Goal: Information Seeking & Learning: Find specific fact

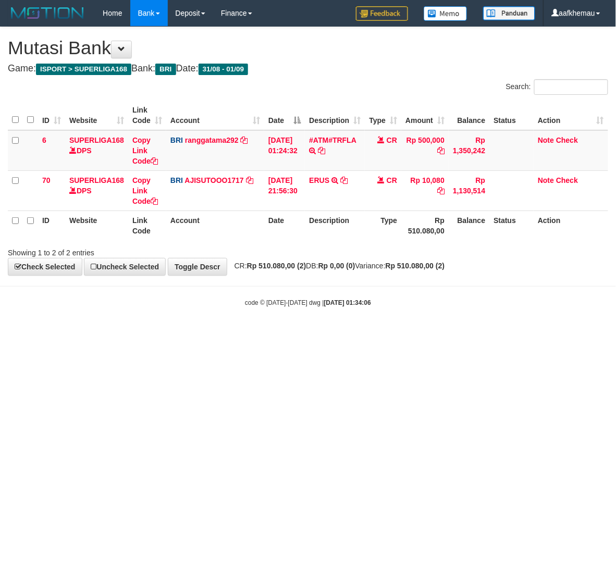
drag, startPoint x: 0, startPoint y: 0, endPoint x: 366, endPoint y: 382, distance: 529.1
click at [366, 333] on html "Toggle navigation Home Bank Account List Load By Website Group [ISPORT] SUPERLI…" at bounding box center [308, 166] width 616 height 333
click at [351, 52] on h1 "Mutasi Bank" at bounding box center [308, 48] width 600 height 21
click at [215, 145] on td "BRI ranggatama292 DPS RANGGA GOTAMA mutasi_20250901_2286 | 6 mutasi_20250901_22…" at bounding box center [215, 150] width 98 height 41
click at [215, 142] on link "ranggatama292" at bounding box center [212, 140] width 54 height 8
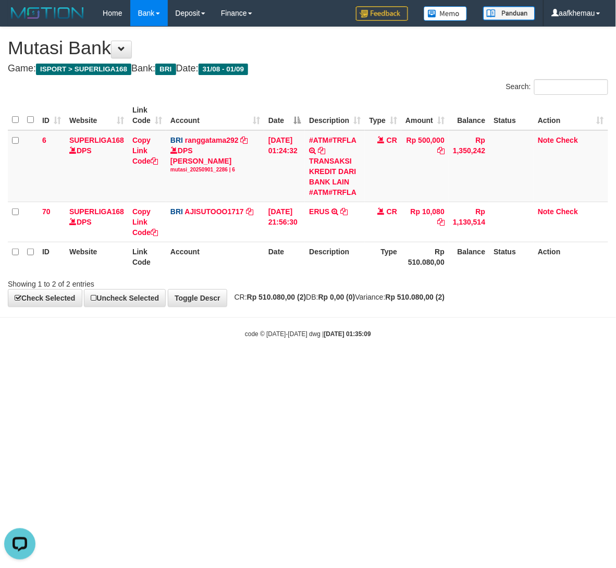
click at [413, 57] on h1 "Mutasi Bank" at bounding box center [308, 48] width 600 height 21
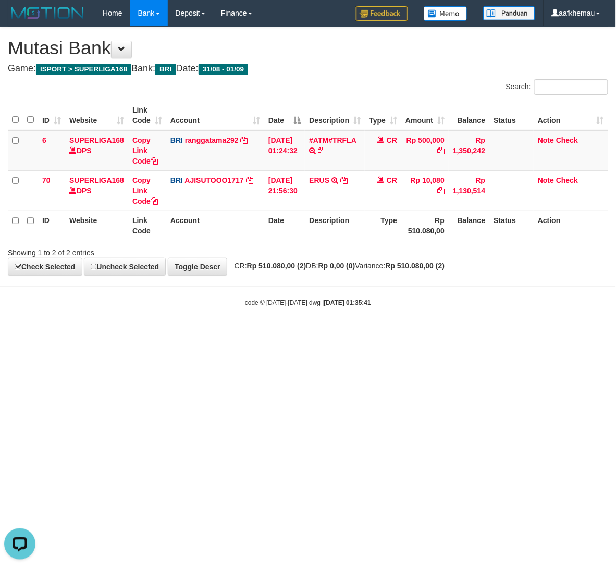
click at [351, 78] on div "**********" at bounding box center [308, 151] width 616 height 248
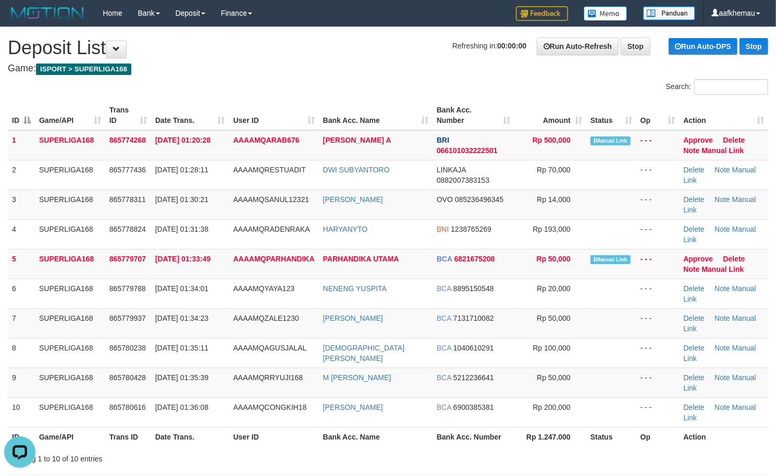
drag, startPoint x: 283, startPoint y: 49, endPoint x: 5, endPoint y: 113, distance: 285.3
click at [283, 50] on h1 "Refreshing in: 00:00:00 Run Auto-Refresh Stop Run Auto-DPS Stop Deposit List" at bounding box center [388, 48] width 760 height 21
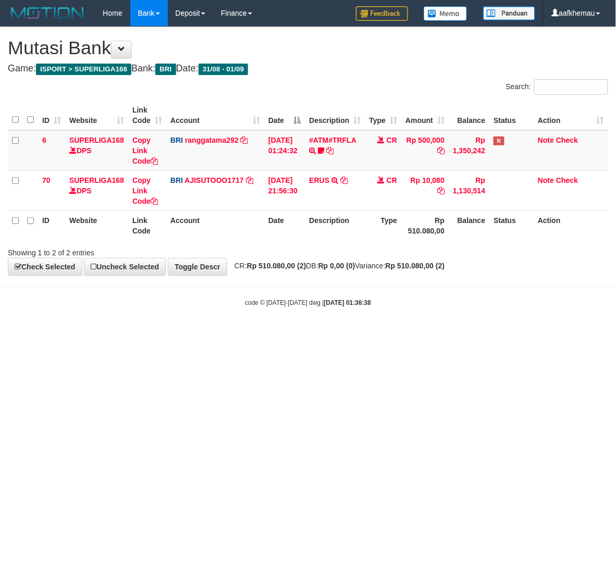
click at [382, 328] on body "Toggle navigation Home Bank Account List Load By Website Group [ISPORT] SUPERLI…" at bounding box center [308, 166] width 616 height 333
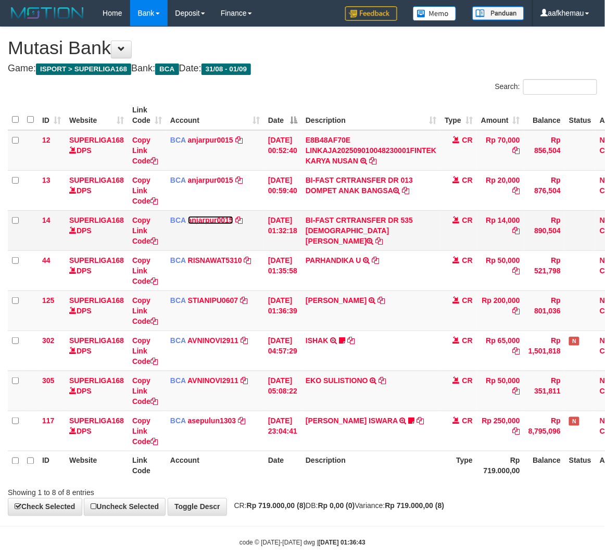
click at [211, 222] on link "anjarpur0015" at bounding box center [210, 220] width 45 height 8
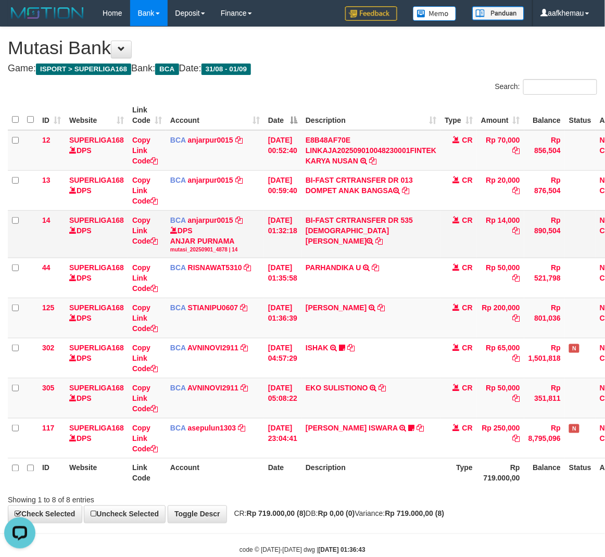
click at [342, 234] on td "BI-FAST CRTRANSFER DR 535 MUHAMMAD ICHSAN BA" at bounding box center [371, 233] width 139 height 47
click at [342, 234] on td "BI-FAST CRTRANSFER DR 535 [DEMOGRAPHIC_DATA][PERSON_NAME]" at bounding box center [371, 233] width 139 height 47
copy td "MUHAMMAD"
click at [404, 86] on div "Search:" at bounding box center [453, 88] width 287 height 18
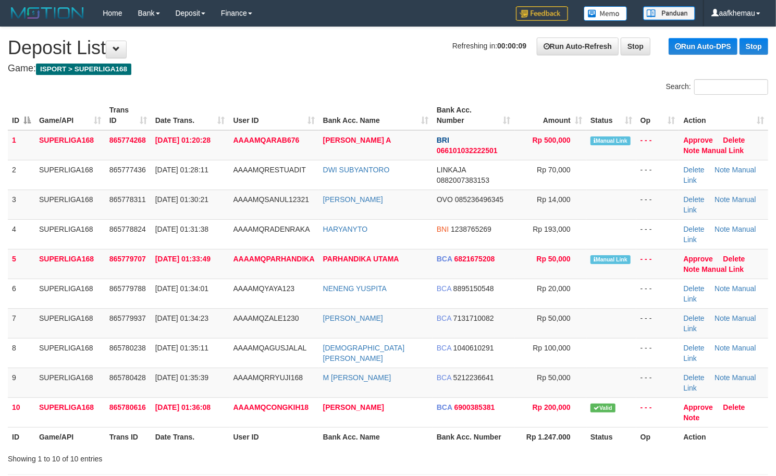
click at [248, 67] on h4 "Game: ISPORT > SUPERLIGA168" at bounding box center [388, 69] width 760 height 10
click at [242, 69] on h4 "Game: ISPORT > SUPERLIGA168" at bounding box center [388, 69] width 760 height 10
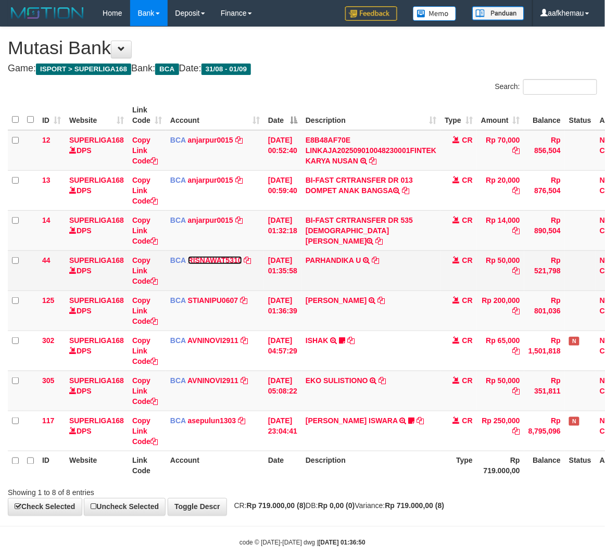
click at [226, 263] on link "RISNAWAT5310" at bounding box center [215, 260] width 54 height 8
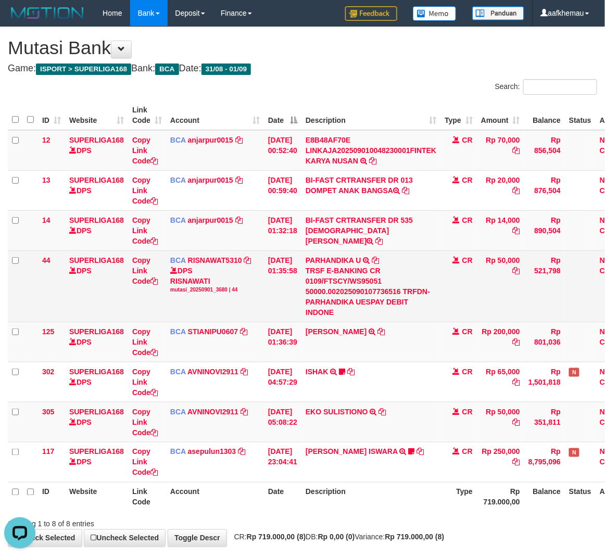
click at [388, 261] on td "PARHANDIKA U TRSF E-BANKING CR 0109/FTSCY/WS95051 50000.002025090107736516 TRFD…" at bounding box center [371, 286] width 139 height 71
click at [387, 261] on td "PARHANDIKA U TRSF E-BANKING CR 0109/FTSCY/WS95051 50000.002025090107736516 TRFD…" at bounding box center [371, 286] width 139 height 71
click at [379, 256] on link at bounding box center [375, 260] width 7 height 8
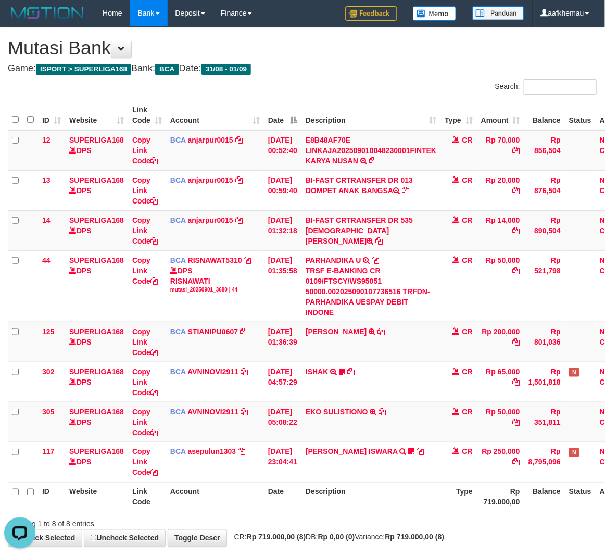
click at [335, 57] on h1 "Mutasi Bank" at bounding box center [303, 48] width 590 height 21
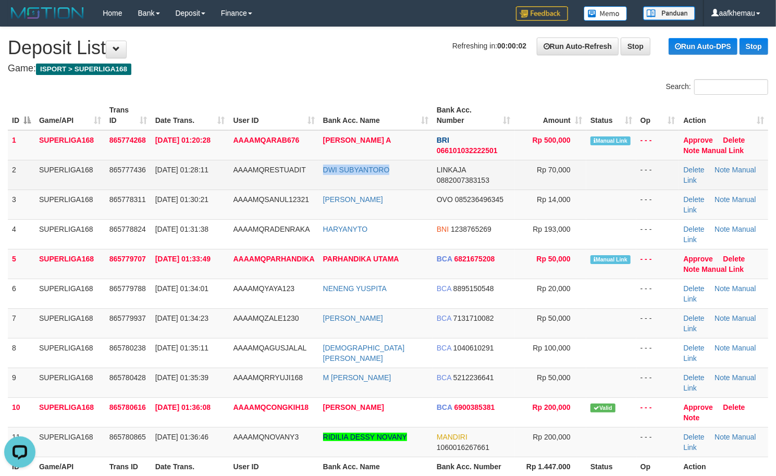
copy link "DWI SUBYANTORO"
drag, startPoint x: 407, startPoint y: 177, endPoint x: 321, endPoint y: 180, distance: 86.5
click at [321, 180] on td "DWI SUBYANTORO" at bounding box center [376, 175] width 114 height 30
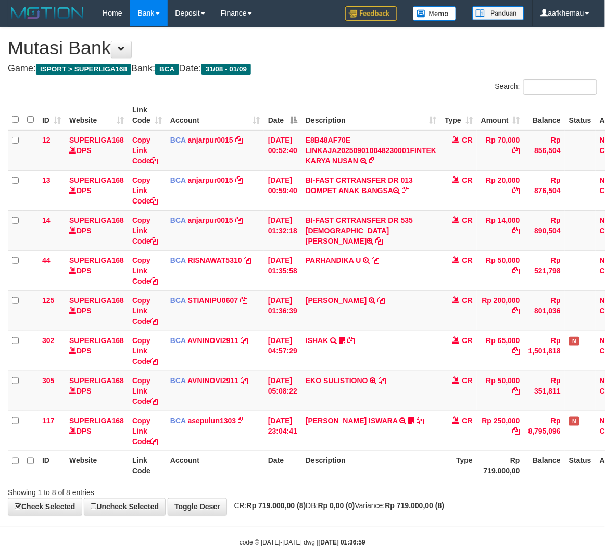
click at [423, 64] on h4 "Game: ISPORT > SUPERLIGA168 Bank: BCA Date: 31/08 - 01/09" at bounding box center [303, 69] width 590 height 10
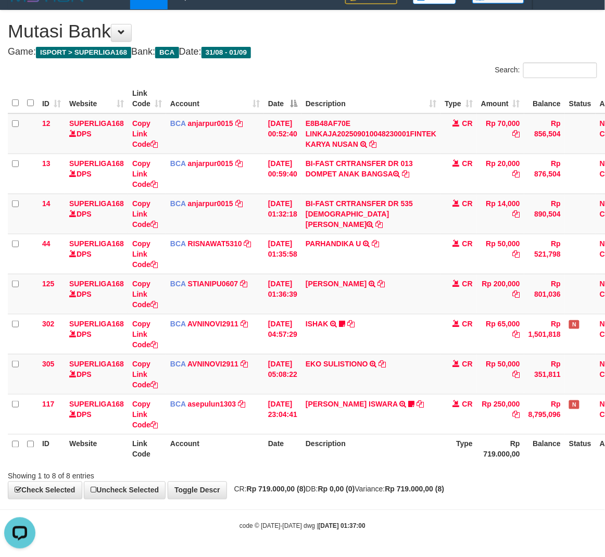
click at [297, 28] on h1 "Mutasi Bank" at bounding box center [303, 31] width 590 height 21
click at [384, 55] on h4 "Game: ISPORT > SUPERLIGA168 Bank: BCA Date: 31/08 - 01/09" at bounding box center [303, 52] width 590 height 10
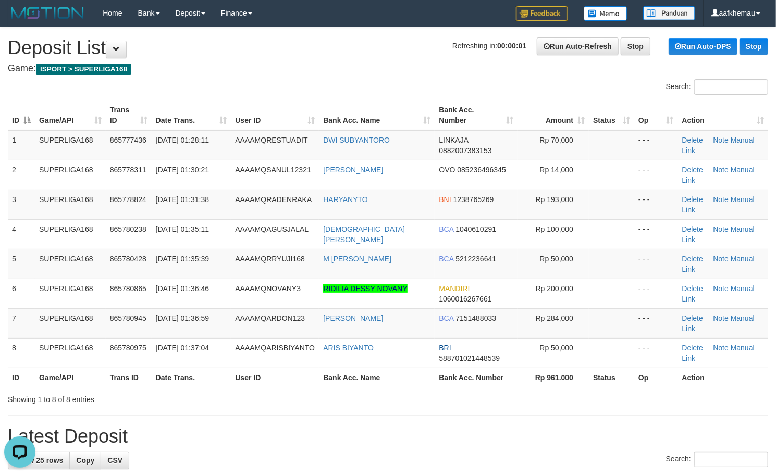
click at [362, 58] on h1 "Refreshing in: 00:00:01 Run Auto-Refresh Stop Run Auto-DPS Stop Deposit List" at bounding box center [388, 48] width 760 height 21
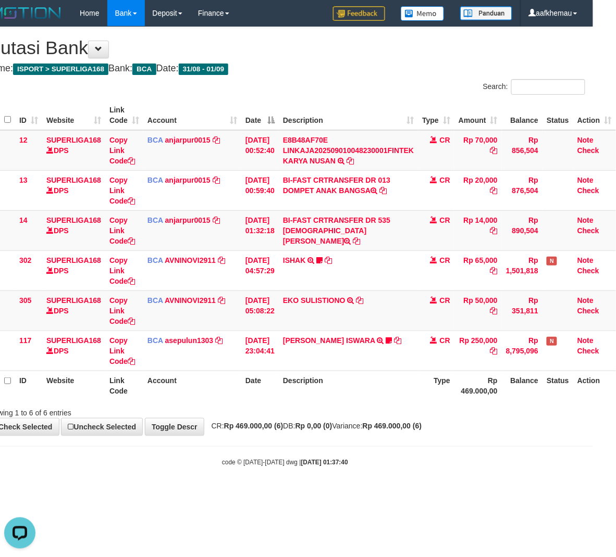
click at [360, 91] on div "Search:" at bounding box center [439, 88] width 292 height 18
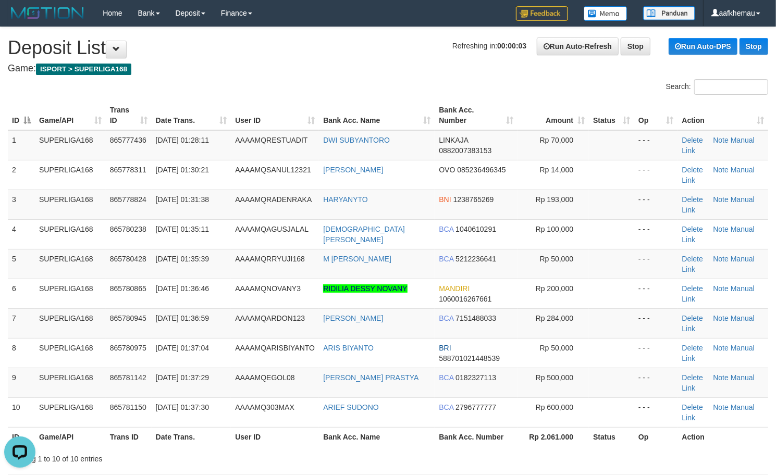
click at [299, 45] on h1 "Refreshing in: 00:00:03 Run Auto-Refresh Stop Run Auto-DPS Stop Deposit List" at bounding box center [388, 48] width 760 height 21
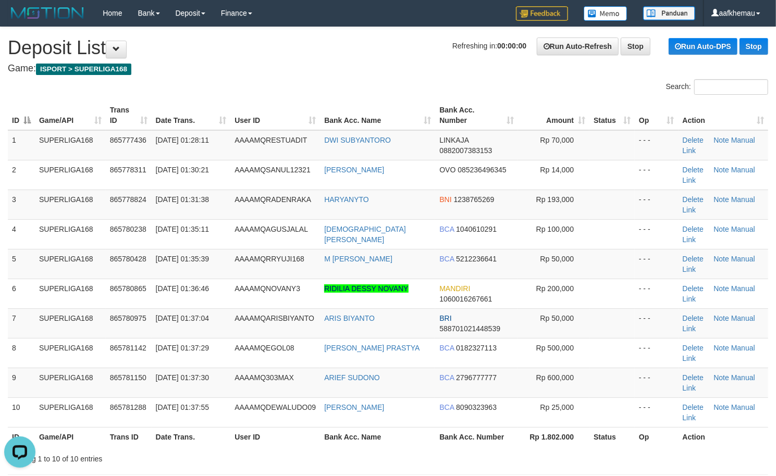
drag, startPoint x: 319, startPoint y: 52, endPoint x: 310, endPoint y: 58, distance: 10.8
click at [310, 58] on h1 "Refreshing in: 00:00:00 Run Auto-Refresh Stop Run Auto-DPS Stop Deposit List" at bounding box center [388, 48] width 760 height 21
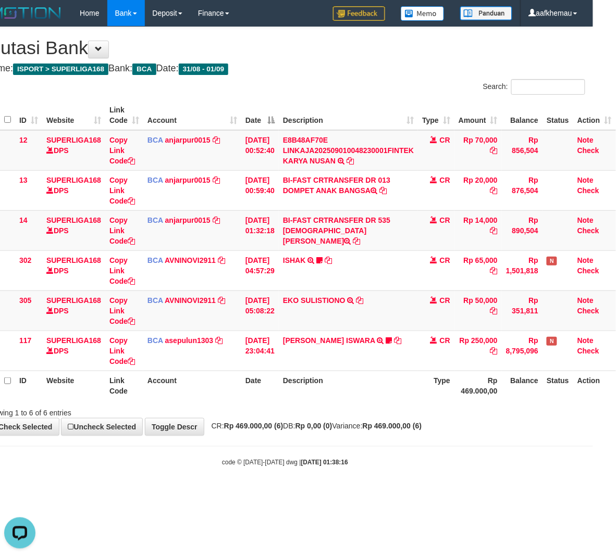
click at [505, 473] on body "Toggle navigation Home Bank Account List Load By Website Group [ISPORT] SUPERLI…" at bounding box center [285, 247] width 616 height 494
click at [335, 88] on div "Search:" at bounding box center [439, 88] width 292 height 18
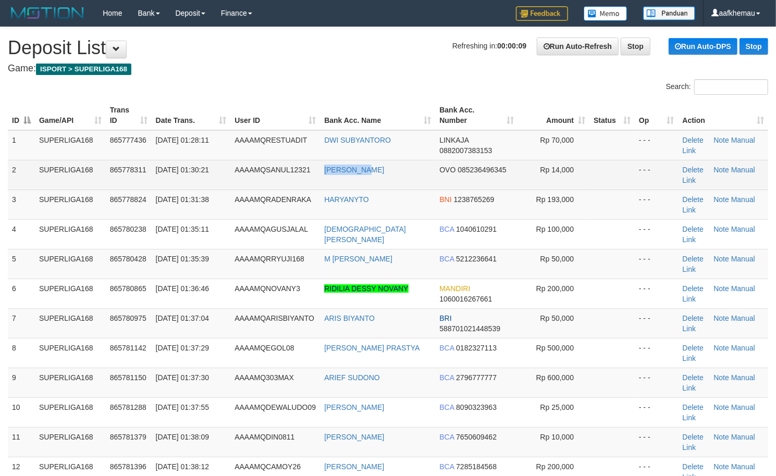
copy tr "ADHA YUDRI"
drag, startPoint x: 401, startPoint y: 170, endPoint x: 315, endPoint y: 180, distance: 86.1
click at [315, 180] on tr "2 SUPERLIGA168 865778311 01/09/2025 01:30:21 AAAAMQSANUL12321 ADHA YUDRI OVO 08…" at bounding box center [388, 175] width 760 height 30
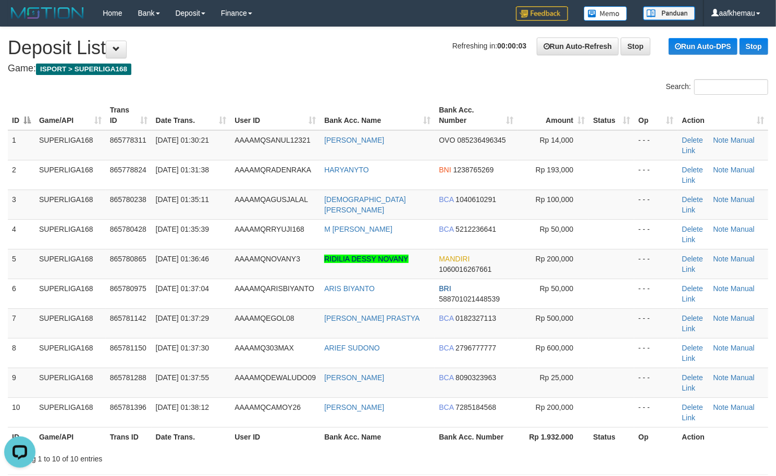
click at [230, 51] on h1 "Refreshing in: 00:00:03 Run Auto-Refresh Stop Run Auto-DPS Stop Deposit List" at bounding box center [388, 48] width 760 height 21
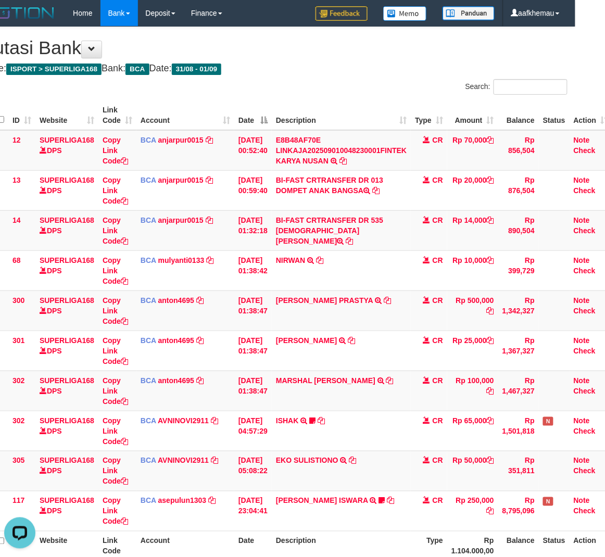
click at [397, 74] on div "**********" at bounding box center [272, 311] width 605 height 569
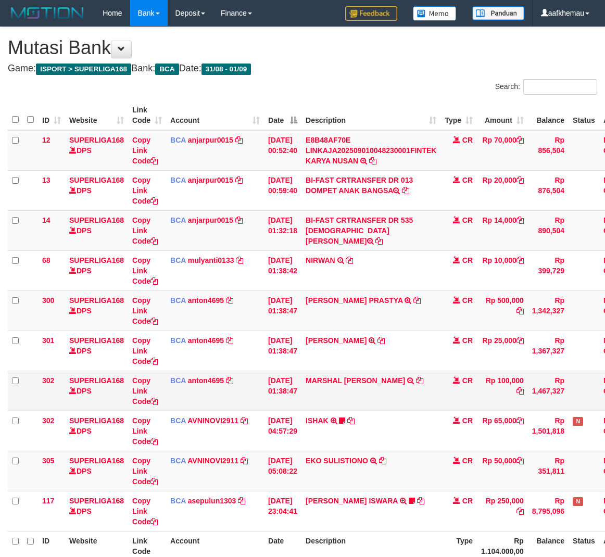
scroll to position [0, 30]
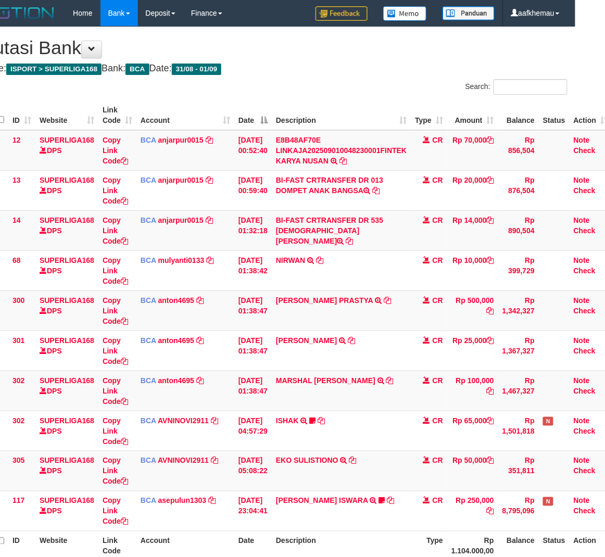
click at [363, 60] on div "**********" at bounding box center [272, 311] width 605 height 569
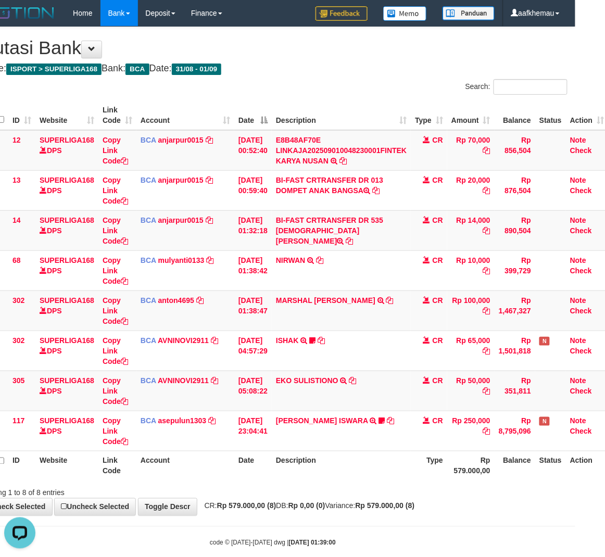
click at [378, 86] on div "Search:" at bounding box center [424, 88] width 287 height 18
click at [382, 86] on div "Search:" at bounding box center [424, 88] width 287 height 18
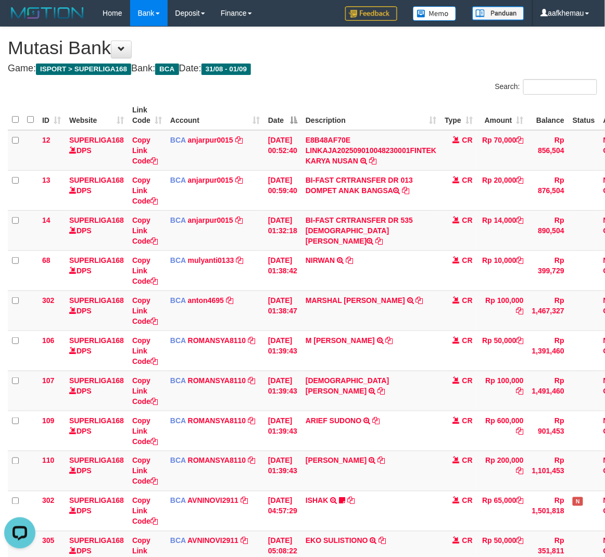
click at [358, 93] on div "Search:" at bounding box center [453, 88] width 287 height 18
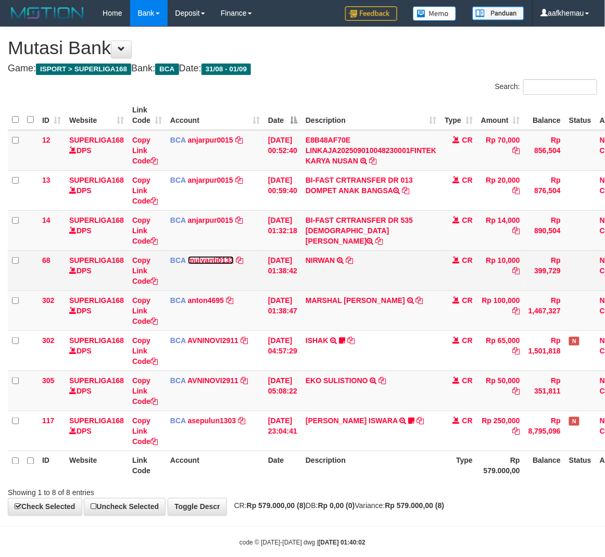
click at [219, 258] on link "mulyanti0133" at bounding box center [211, 260] width 46 height 8
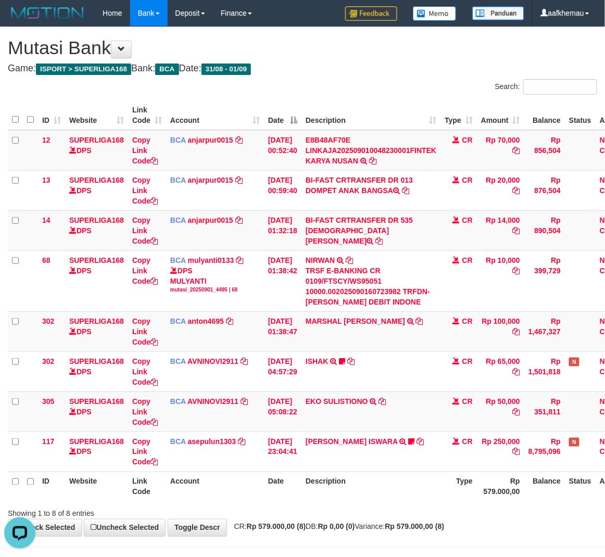
click at [320, 55] on h1 "Mutasi Bank" at bounding box center [303, 48] width 590 height 21
click at [402, 77] on div "**********" at bounding box center [302, 281] width 605 height 509
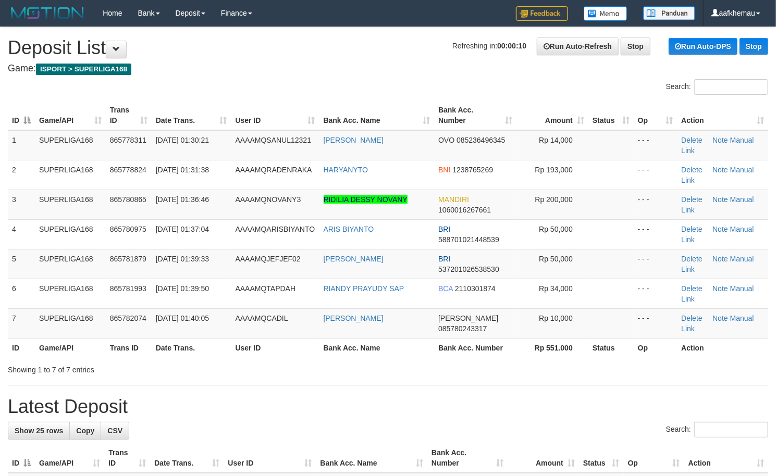
click at [242, 69] on h4 "Game: ISPORT > SUPERLIGA168" at bounding box center [388, 69] width 760 height 10
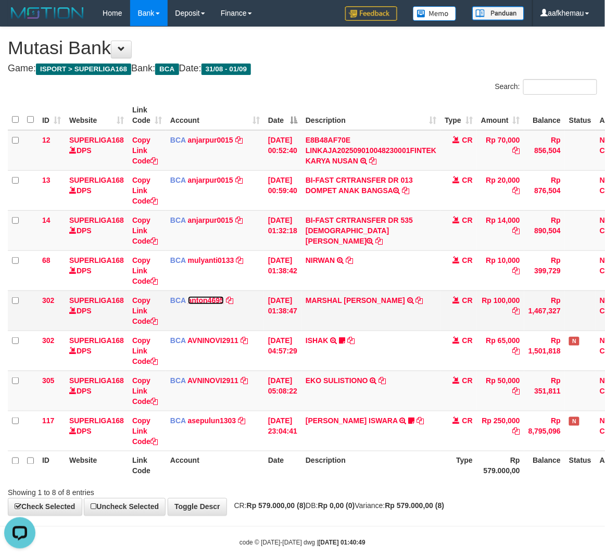
click at [211, 303] on link "anton4695" at bounding box center [206, 300] width 36 height 8
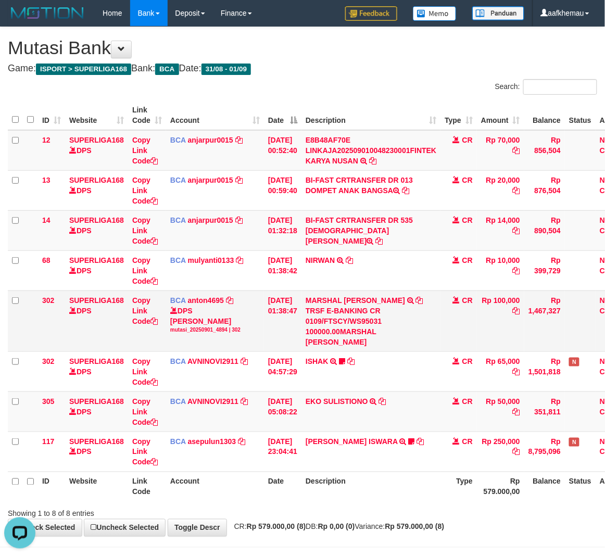
click at [412, 302] on td "MARSHAL FITRA ALPA TRSF E-BANKING CR 0109/FTSCY/WS95031 100000.00MARSHAL FITRA …" at bounding box center [371, 321] width 139 height 61
click at [416, 302] on icon at bounding box center [419, 300] width 7 height 7
click at [380, 53] on h1 "Mutasi Bank" at bounding box center [303, 48] width 590 height 21
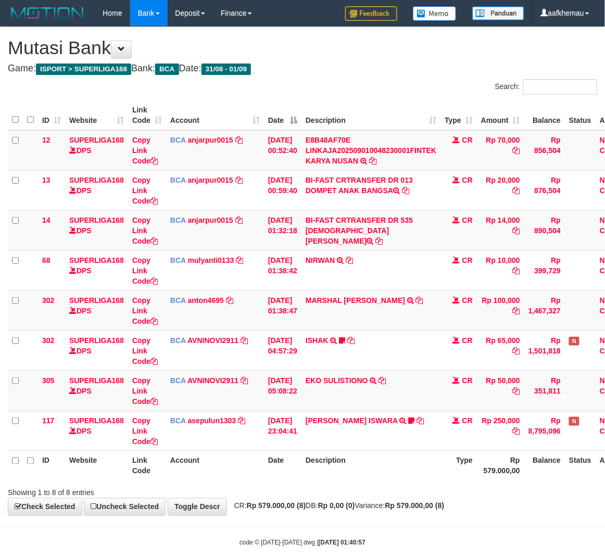
click at [417, 505] on strong "Rp 579.000,00 (8)" at bounding box center [414, 506] width 59 height 8
click at [419, 505] on strong "Rp 579.000,00 (8)" at bounding box center [414, 506] width 59 height 8
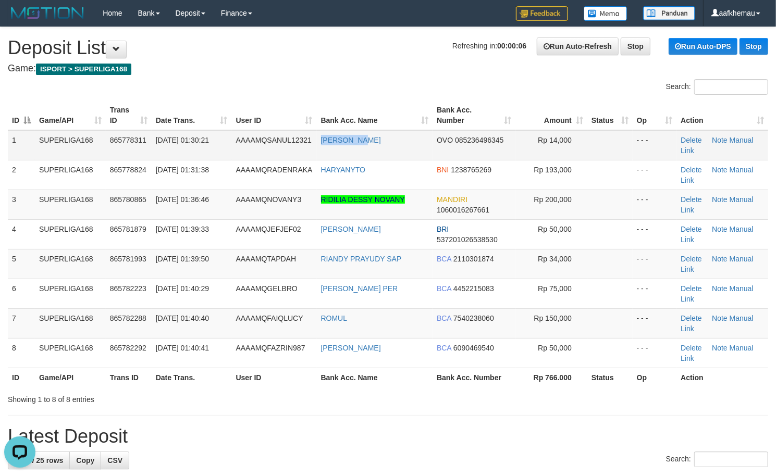
drag, startPoint x: 391, startPoint y: 147, endPoint x: 311, endPoint y: 148, distance: 79.7
click at [311, 148] on tr "1 SUPERLIGA168 865778311 01/09/2025 01:30:21 AAAAMQSANUL12321 ADHA YUDRI OVO 08…" at bounding box center [388, 145] width 760 height 30
click at [294, 70] on h4 "Game: ISPORT > SUPERLIGA168" at bounding box center [388, 69] width 760 height 10
click at [373, 84] on div "Search:" at bounding box center [388, 88] width 776 height 18
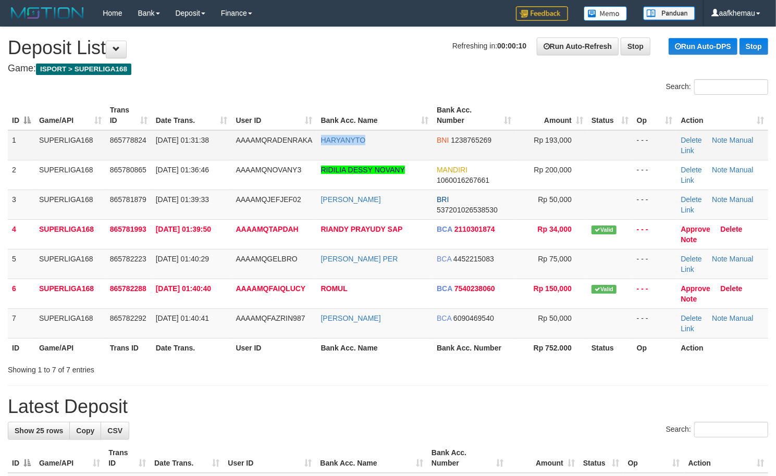
copy link "HARYANYTO"
drag, startPoint x: 340, startPoint y: 144, endPoint x: 317, endPoint y: 148, distance: 23.9
click at [317, 148] on td "HARYANYTO" at bounding box center [375, 145] width 116 height 30
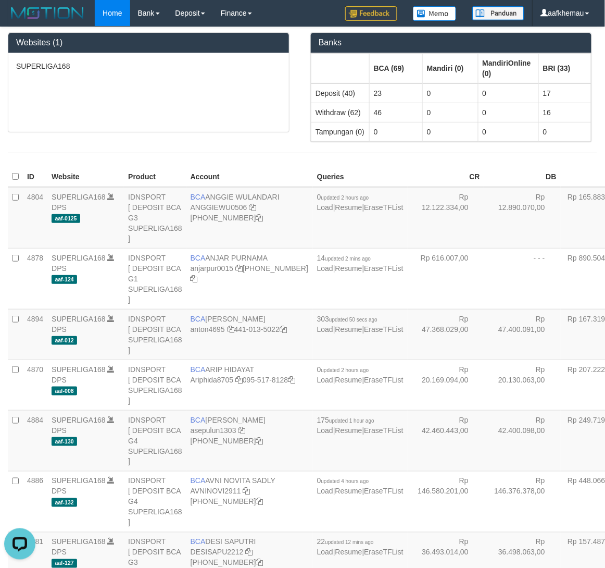
click at [229, 111] on div "SUPERLIGA168" at bounding box center [148, 92] width 281 height 79
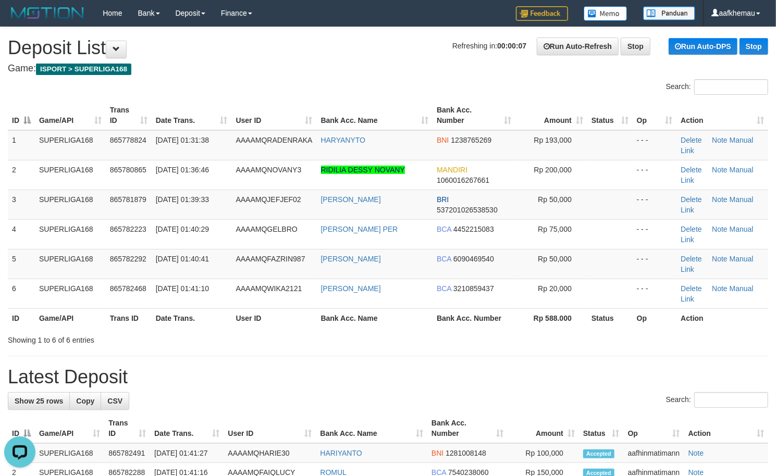
click at [331, 71] on h4 "Game: ISPORT > SUPERLIGA168" at bounding box center [388, 69] width 760 height 10
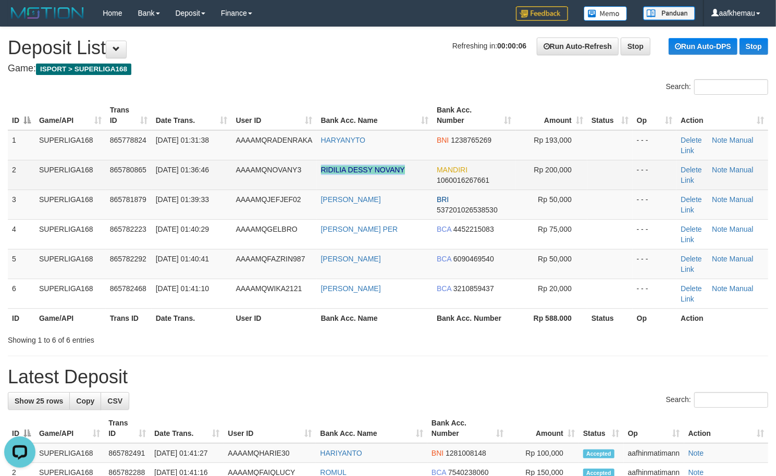
drag, startPoint x: 422, startPoint y: 172, endPoint x: 311, endPoint y: 180, distance: 110.7
click at [311, 180] on tr "2 SUPERLIGA168 865780865 01/09/2025 01:36:46 AAAAMQNOVANY3 RIDILIA DESSY NOVANY…" at bounding box center [388, 175] width 760 height 30
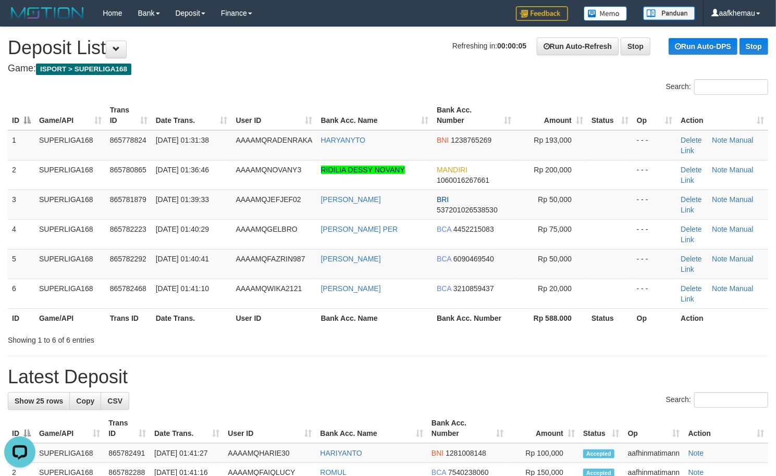
click at [301, 38] on h1 "Refreshing in: 00:00:05 Run Auto-Refresh Stop Run Auto-DPS Stop Deposit List" at bounding box center [388, 48] width 760 height 21
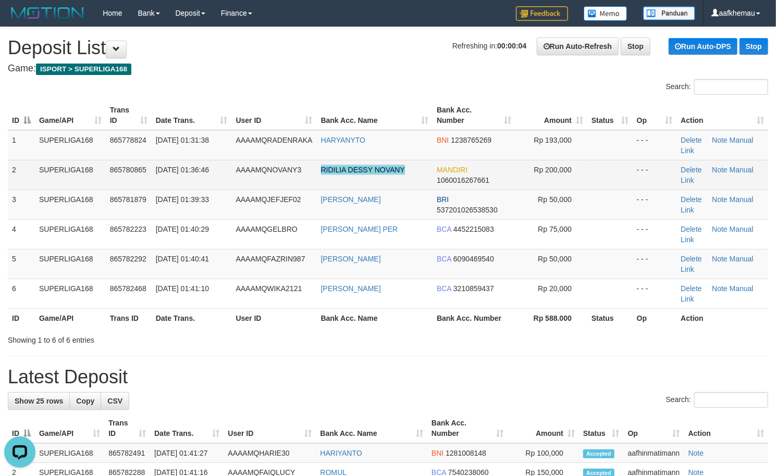
copy link "RIDILIA DESSY NOVANY"
drag, startPoint x: 411, startPoint y: 176, endPoint x: 322, endPoint y: 184, distance: 89.5
click at [322, 184] on td "RIDILIA DESSY NOVANY" at bounding box center [375, 175] width 116 height 30
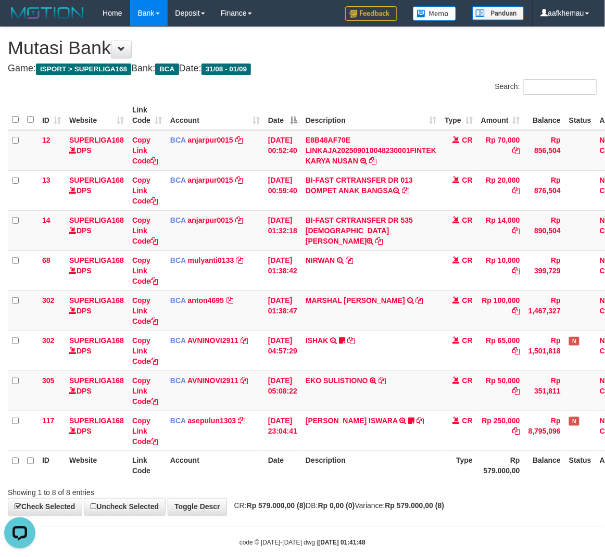
click at [342, 65] on h4 "Game: ISPORT > SUPERLIGA168 Bank: BCA Date: 31/08 - 01/09" at bounding box center [303, 69] width 590 height 10
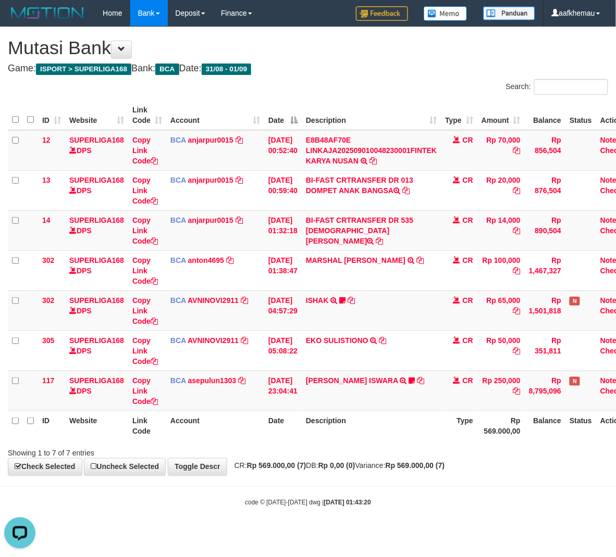
click at [315, 74] on div "**********" at bounding box center [308, 251] width 616 height 448
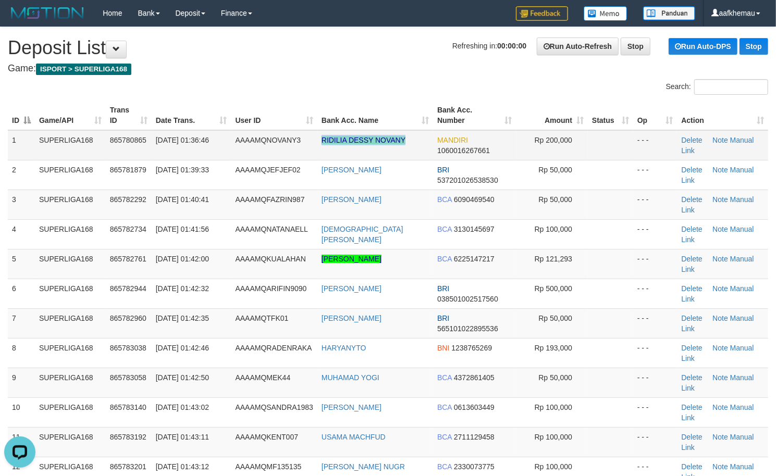
drag, startPoint x: 410, startPoint y: 148, endPoint x: 308, endPoint y: 96, distance: 114.9
click at [307, 143] on tr "1 SUPERLIGA168 865780865 01/09/2025 01:36:46 AAAAMQNOVANY3 RIDILIA DESSY NOVANY…" at bounding box center [388, 145] width 760 height 30
copy tr "RIDILIA DESSY NOVANY"
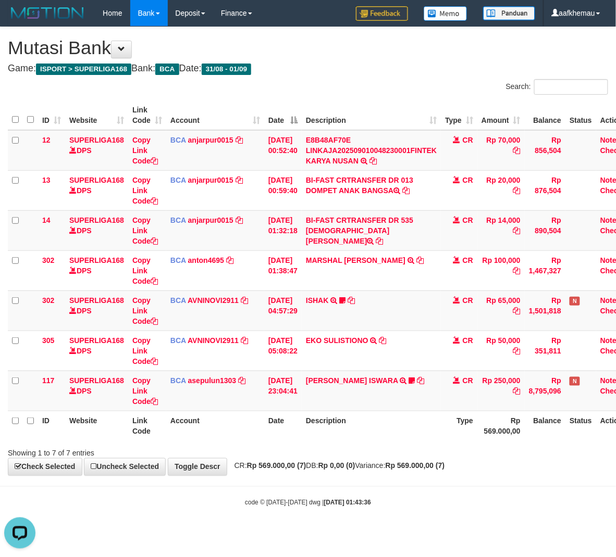
click at [367, 71] on h4 "Game: ISPORT > SUPERLIGA168 Bank: BCA Date: 31/08 - 01/09" at bounding box center [308, 69] width 600 height 10
click at [390, 84] on div "Search:" at bounding box center [462, 88] width 292 height 18
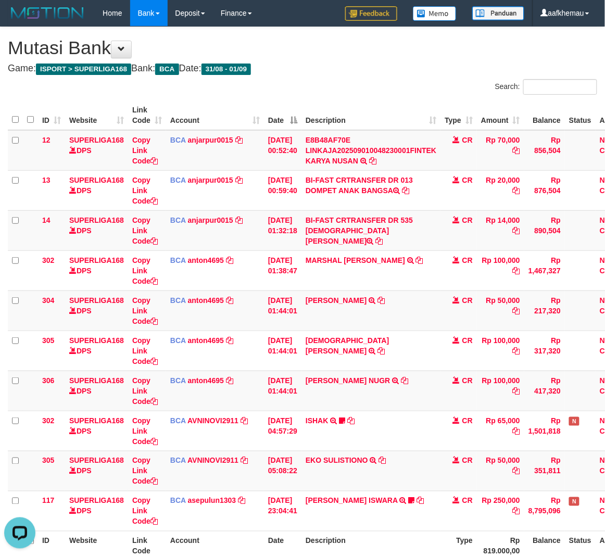
drag, startPoint x: 342, startPoint y: 50, endPoint x: 346, endPoint y: 44, distance: 7.1
click at [342, 49] on h1 "Mutasi Bank" at bounding box center [303, 48] width 590 height 21
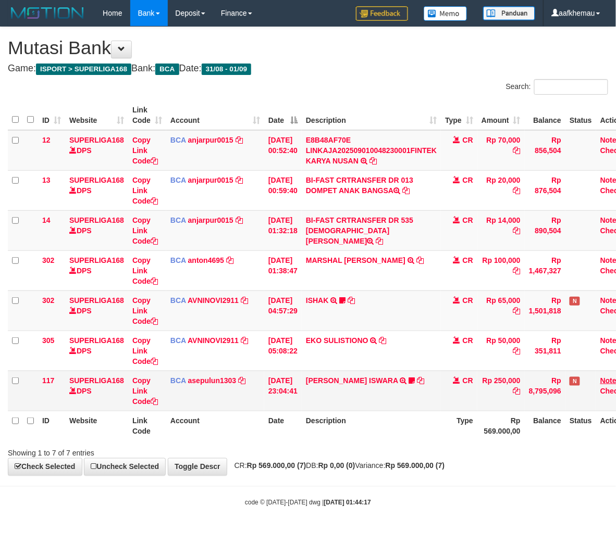
drag, startPoint x: 385, startPoint y: 462, endPoint x: 612, endPoint y: 378, distance: 240.9
click at [385, 462] on div "**********" at bounding box center [308, 251] width 616 height 448
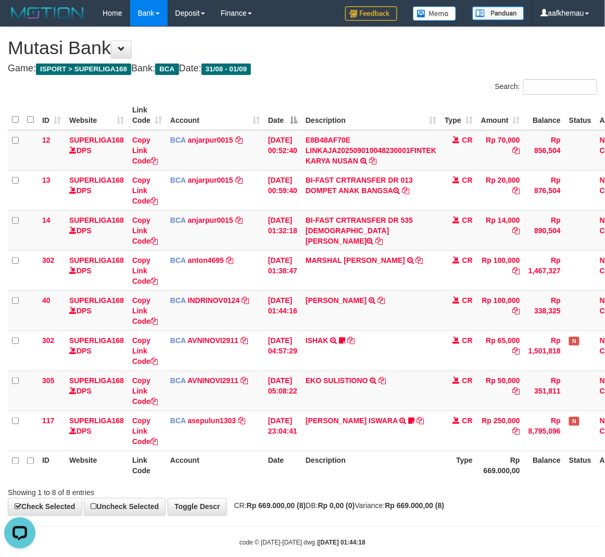
drag, startPoint x: 422, startPoint y: 65, endPoint x: 428, endPoint y: 78, distance: 14.4
click at [422, 65] on h4 "Game: ISPORT > SUPERLIGA168 Bank: BCA Date: 31/08 - 01/09" at bounding box center [303, 69] width 590 height 10
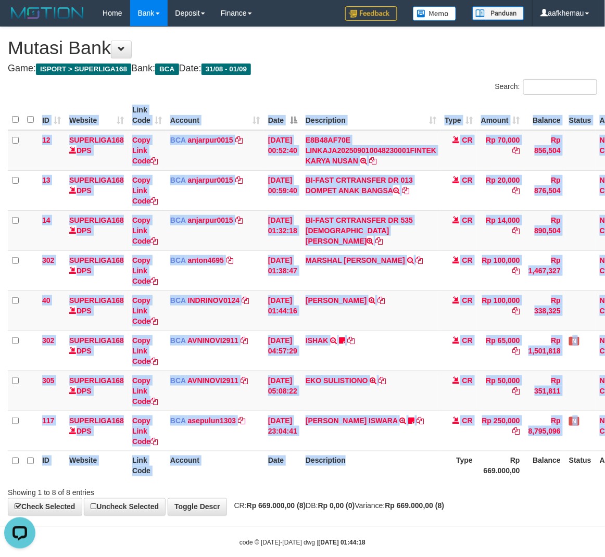
click at [396, 480] on div "ID Website Link Code Account Date Description Type Amount Balance Status Action…" at bounding box center [302, 290] width 605 height 387
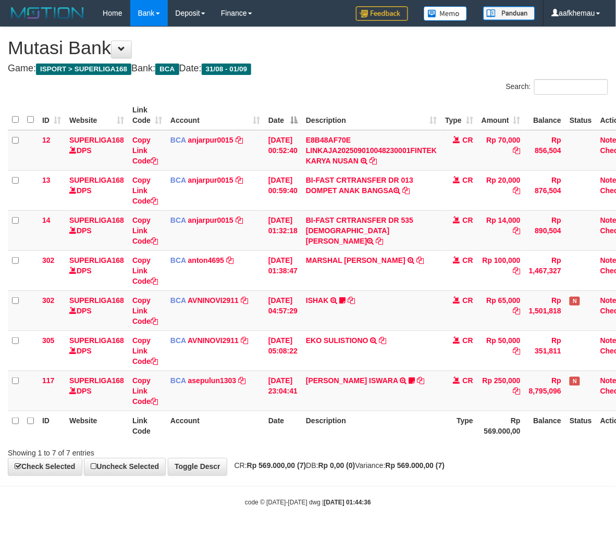
click at [389, 494] on body "Toggle navigation Home Bank Account List Load By Website Group [ISPORT] SUPERLI…" at bounding box center [308, 267] width 616 height 534
click at [378, 78] on div "**********" at bounding box center [308, 251] width 616 height 448
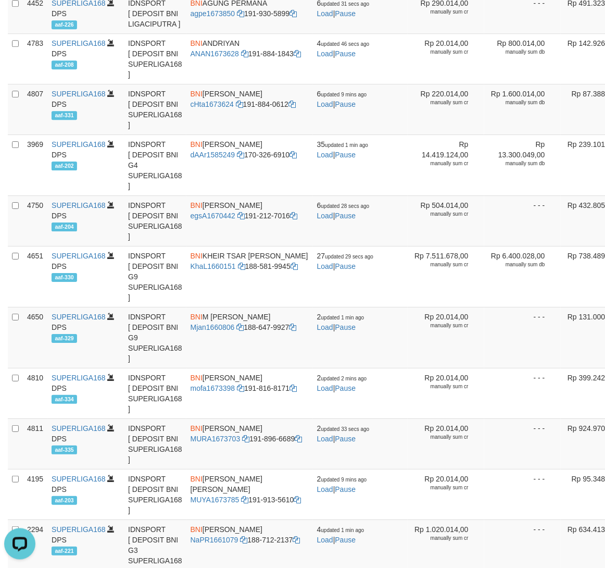
scroll to position [1197, 0]
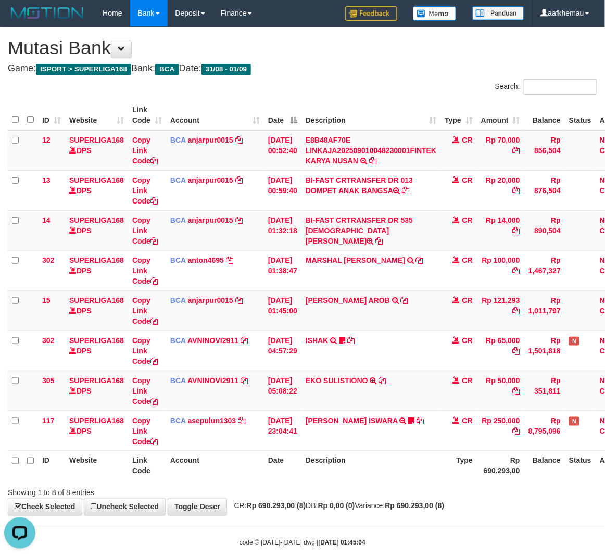
click at [423, 73] on h4 "Game: ISPORT > SUPERLIGA168 Bank: BCA Date: 31/08 - 01/09" at bounding box center [303, 69] width 590 height 10
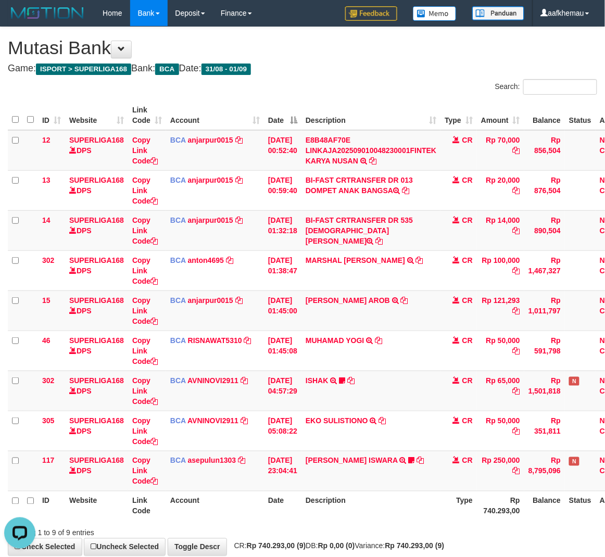
drag, startPoint x: 403, startPoint y: 67, endPoint x: 401, endPoint y: 78, distance: 11.8
click at [404, 64] on h4 "Game: ISPORT > SUPERLIGA168 Bank: BCA Date: 31/08 - 01/09" at bounding box center [303, 69] width 590 height 10
click at [405, 538] on div "Showing 1 to 9 of 9 entries" at bounding box center [302, 531] width 605 height 15
click at [391, 60] on div "**********" at bounding box center [302, 291] width 605 height 529
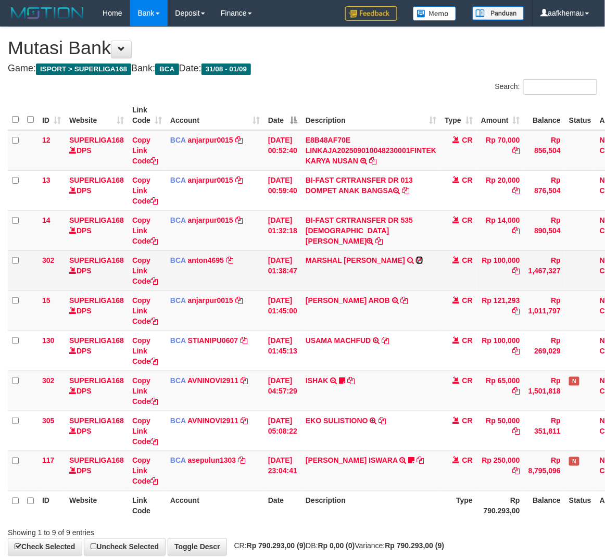
click at [416, 257] on icon at bounding box center [419, 260] width 7 height 7
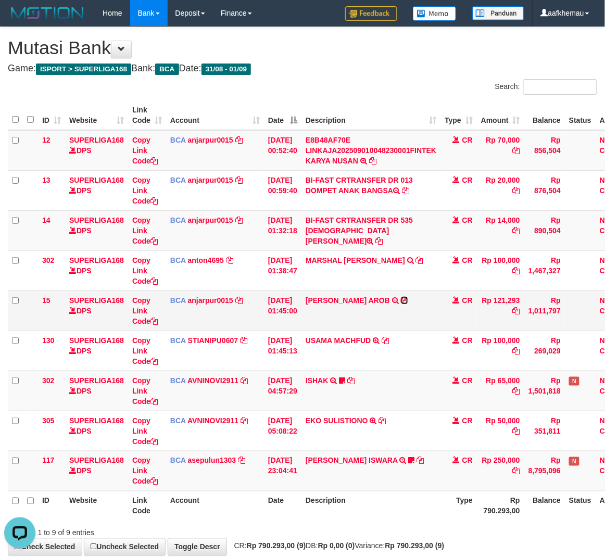
click at [408, 303] on icon at bounding box center [404, 300] width 7 height 7
click at [356, 76] on div "**********" at bounding box center [302, 291] width 605 height 529
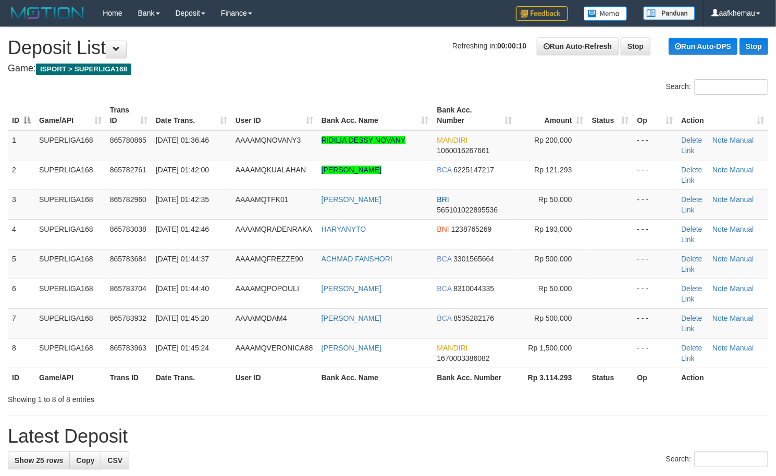
click at [275, 56] on h1 "Refreshing in: 00:00:06 Run Auto-Refresh Stop Run Auto-DPS Stop Deposit List" at bounding box center [388, 48] width 760 height 21
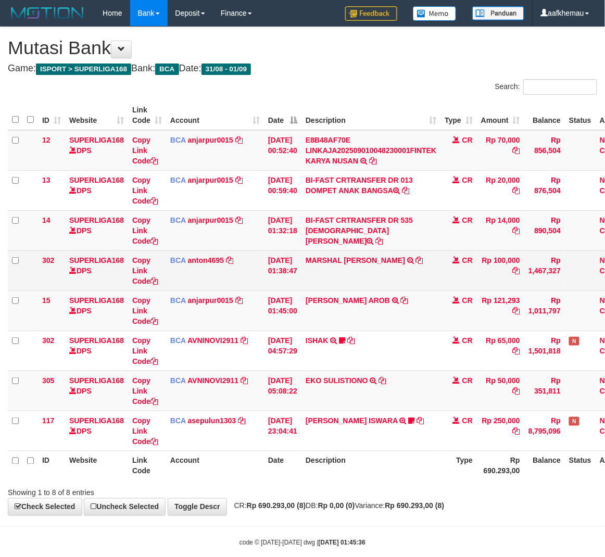
click at [198, 265] on td "BCA anton4695 DPS ANTON mutasi_20250901_4894 | 302 mutasi_20250901_4894 | 302" at bounding box center [215, 271] width 98 height 40
click at [204, 259] on link "anton4695" at bounding box center [206, 260] width 36 height 8
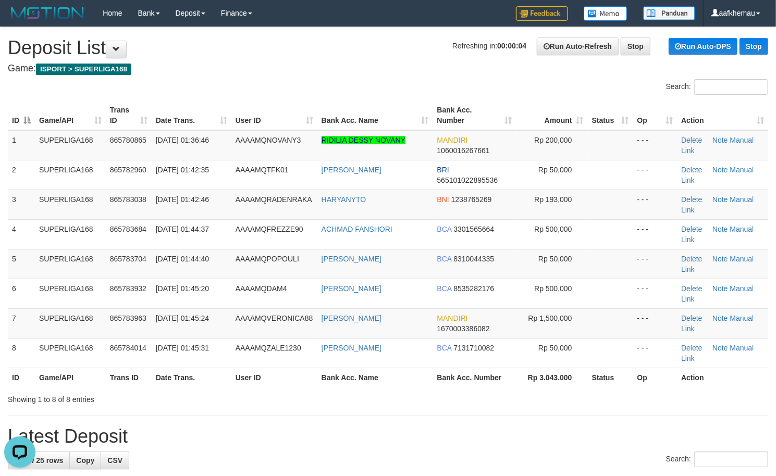
click at [329, 55] on h1 "Refreshing in: 00:00:04 Run Auto-Refresh Stop Run Auto-DPS Stop Deposit List" at bounding box center [388, 48] width 760 height 21
click at [329, 56] on h1 "Refreshing in: 00:00:04 Run Auto-Refresh Stop Run Auto-DPS Stop Deposit List" at bounding box center [388, 48] width 760 height 21
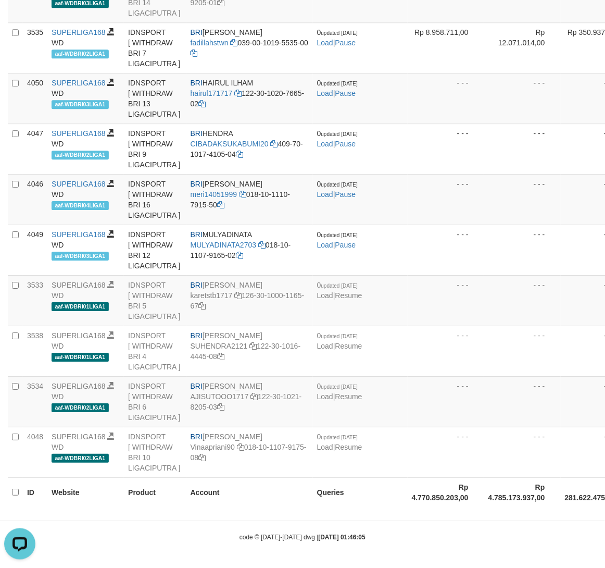
scroll to position [2076, 0]
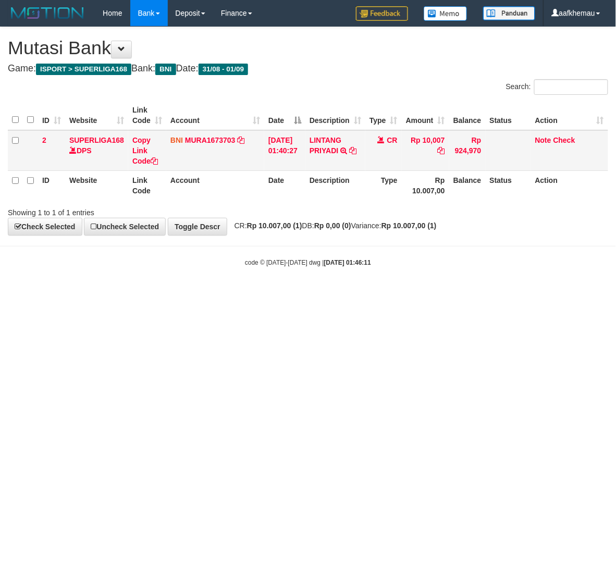
click at [205, 133] on td "BNI MURA1673703 DPS MUH RAISYAH RACHMAN mutasi_20250901_4811 | 2 mutasi_2025090…" at bounding box center [215, 150] width 98 height 41
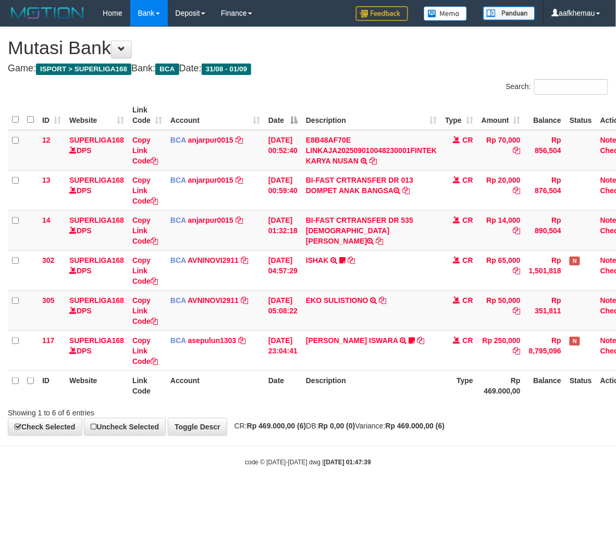
click at [432, 80] on div "Search:" at bounding box center [462, 88] width 292 height 18
click at [446, 65] on h4 "Game: ISPORT > SUPERLIGA168 Bank: BCA Date: 31/08 - 01/09" at bounding box center [308, 69] width 600 height 10
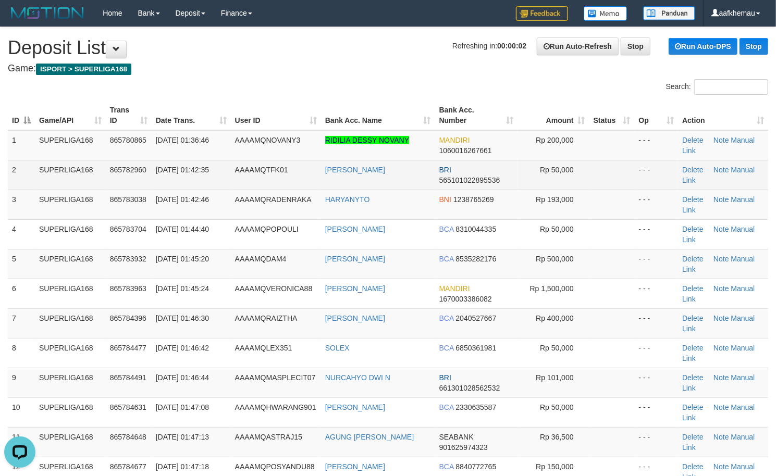
drag, startPoint x: 398, startPoint y: 167, endPoint x: 326, endPoint y: 173, distance: 72.2
click at [326, 173] on td "TAUFIK KURROHM" at bounding box center [378, 175] width 114 height 30
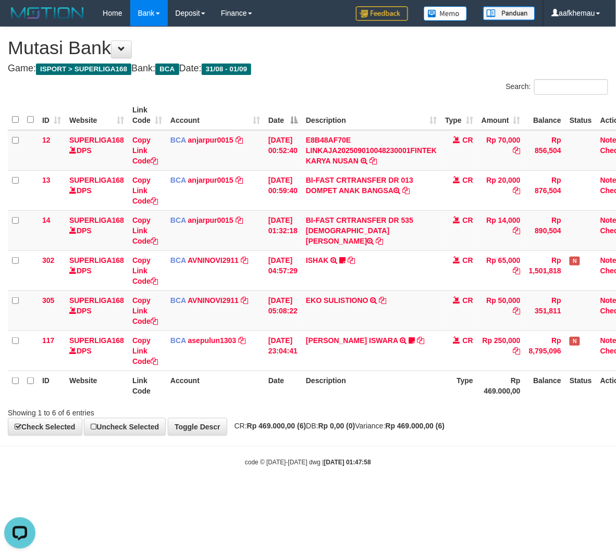
click at [344, 53] on h1 "Mutasi Bank" at bounding box center [308, 48] width 600 height 21
click at [412, 442] on body "Toggle navigation Home Bank Account List Load By Website Group [ISPORT] SUPERLI…" at bounding box center [308, 247] width 616 height 494
click at [421, 81] on div "Search:" at bounding box center [462, 88] width 292 height 18
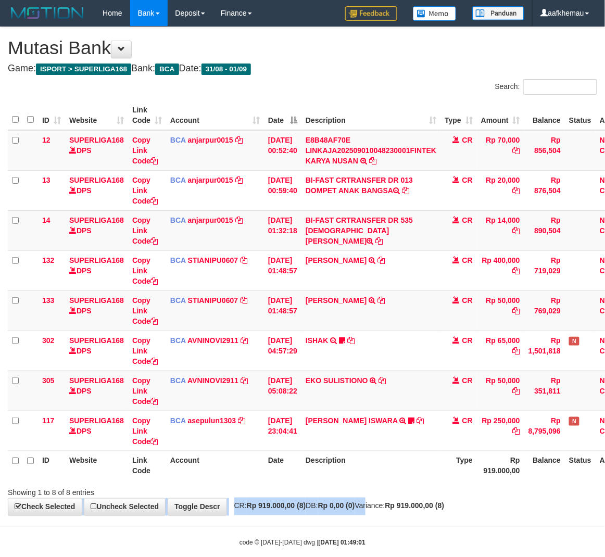
click at [381, 500] on div "**********" at bounding box center [302, 271] width 605 height 489
click at [455, 490] on div "Showing 1 to 8 of 8 entries" at bounding box center [302, 491] width 605 height 15
click at [363, 70] on h4 "Game: ISPORT > SUPERLIGA168 Bank: BCA Date: 31/08 - 01/09" at bounding box center [303, 69] width 590 height 10
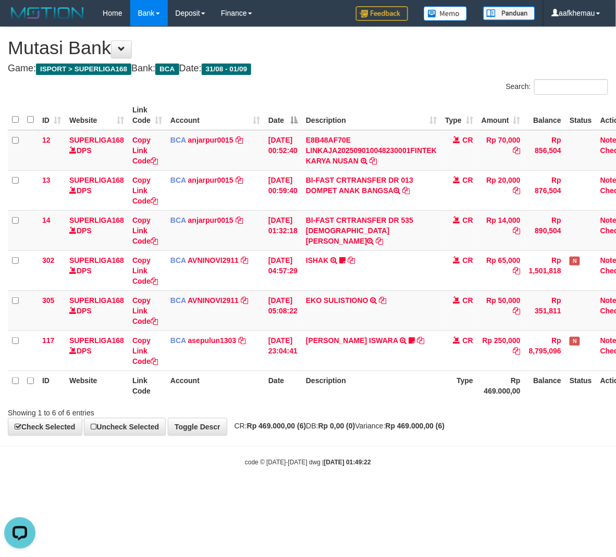
drag, startPoint x: 417, startPoint y: 477, endPoint x: 419, endPoint y: 472, distance: 5.6
click at [419, 476] on body "Toggle navigation Home Bank Account List Load By Website Group [ISPORT] SUPERLI…" at bounding box center [308, 247] width 616 height 494
click at [231, 409] on div "Showing 1 to 6 of 6 entries" at bounding box center [128, 411] width 241 height 15
click at [397, 455] on body "Toggle navigation Home Bank Account List Load By Website Group [ISPORT] SUPERLI…" at bounding box center [308, 247] width 616 height 494
click at [448, 76] on div "**********" at bounding box center [308, 231] width 616 height 408
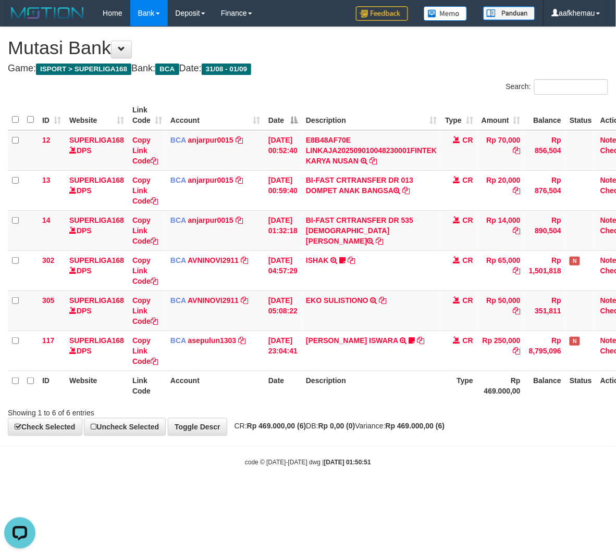
click at [370, 402] on div "ID Website Link Code Account Date Description Type Amount Balance Status Action…" at bounding box center [308, 250] width 616 height 306
drag, startPoint x: 338, startPoint y: 494, endPoint x: 339, endPoint y: 487, distance: 7.8
click at [338, 492] on body "Toggle navigation Home Bank Account List Load By Website Group [ISPORT] SUPERLI…" at bounding box center [308, 247] width 616 height 494
click at [420, 463] on div "code © [DATE]-[DATE] dwg | [DATE] 01:51:39" at bounding box center [308, 462] width 616 height 10
click at [323, 64] on h4 "Game: ISPORT > SUPERLIGA168 Bank: BCA Date: 31/08 - 01/09" at bounding box center [308, 69] width 600 height 10
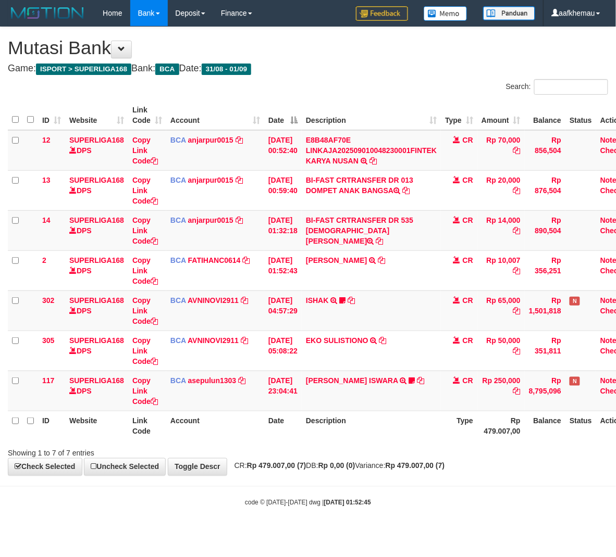
click at [403, 86] on div "Search:" at bounding box center [462, 88] width 292 height 18
click at [383, 67] on h4 "Game: ISPORT > SUPERLIGA168 Bank: BCA Date: 31/08 - 01/09" at bounding box center [308, 69] width 600 height 10
click at [361, 419] on th "Description" at bounding box center [371, 426] width 139 height 30
click at [339, 38] on h1 "Mutasi Bank" at bounding box center [308, 48] width 600 height 21
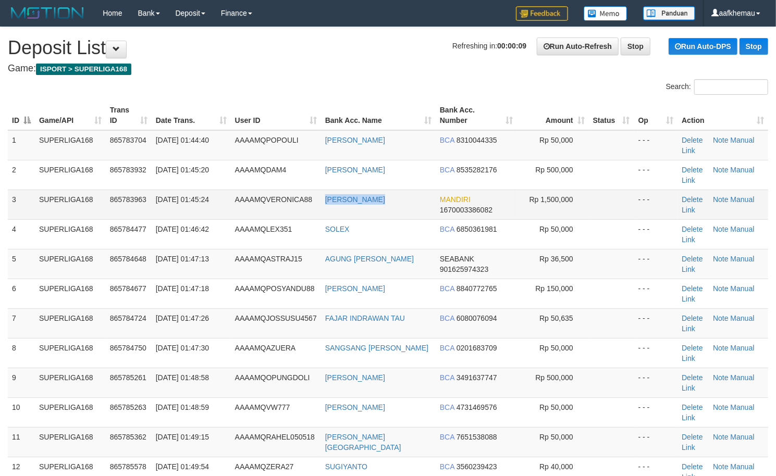
copy tr "[PERSON_NAME]"
drag, startPoint x: 394, startPoint y: 207, endPoint x: 319, endPoint y: 207, distance: 75.0
click at [319, 207] on tr "3 SUPERLIGA168 865783963 [DATE] 01:45:24 AAAAMQVERONICA88 [PERSON_NAME] MANDIRI…" at bounding box center [388, 205] width 760 height 30
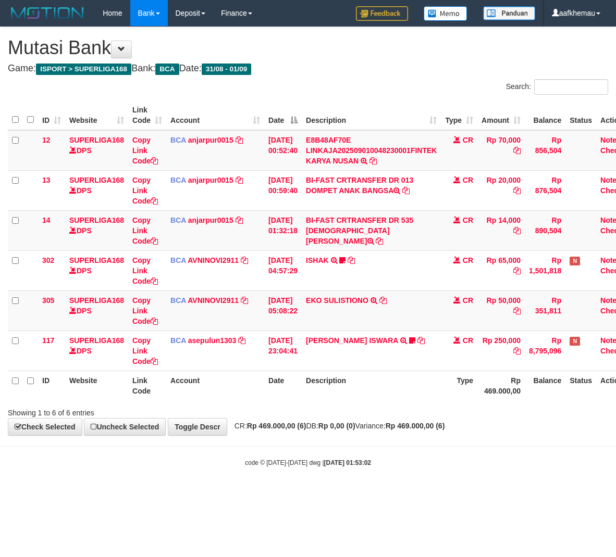
click at [418, 471] on body "Toggle navigation Home Bank Account List Load By Website Group [ISPORT] SUPERLI…" at bounding box center [308, 247] width 616 height 494
click at [416, 469] on body "Toggle navigation Home Bank Account List Load By Website Group [ISPORT] SUPERLI…" at bounding box center [308, 247] width 616 height 494
click at [347, 53] on h1 "Mutasi Bank" at bounding box center [308, 48] width 600 height 21
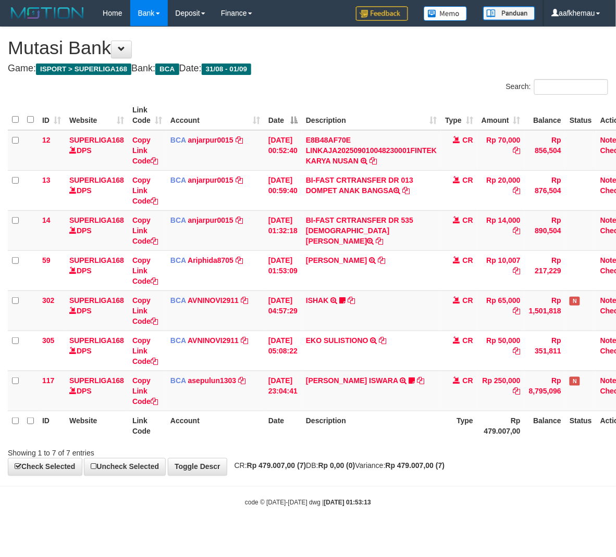
click at [440, 457] on div "Showing 1 to 7 of 7 entries" at bounding box center [308, 451] width 616 height 15
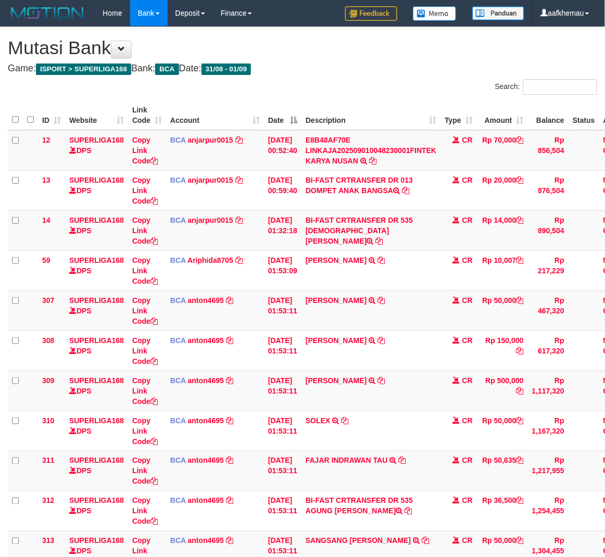
scroll to position [208, 0]
click at [323, 80] on div "Search:" at bounding box center [453, 88] width 287 height 18
